Goal: Book appointment/travel/reservation

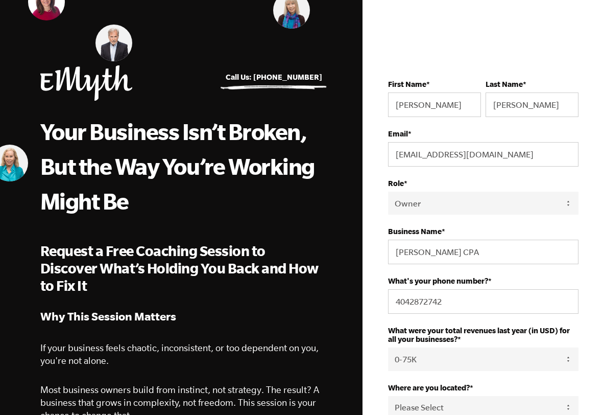
select select "Owner"
select select "0-75K"
select select "[GEOGRAPHIC_DATA]"
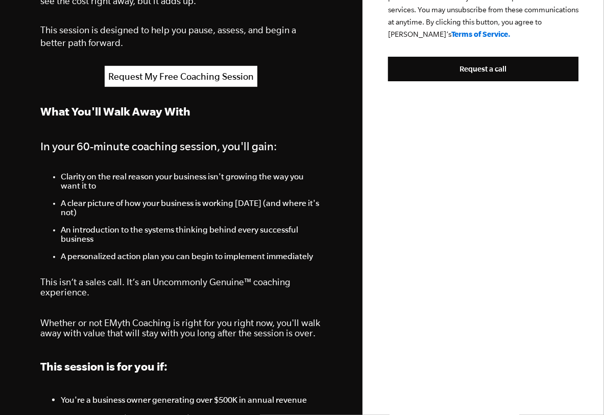
scroll to position [562, 0]
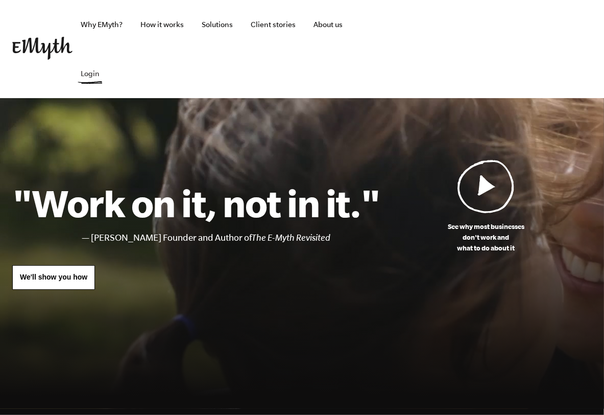
click at [87, 77] on link "Login" at bounding box center [90, 73] width 35 height 49
